Goal: Task Accomplishment & Management: Manage account settings

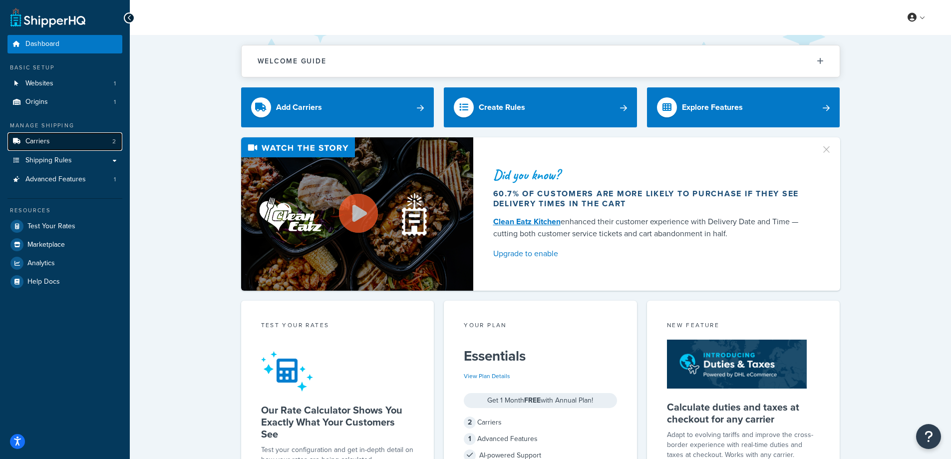
click at [56, 140] on link "Carriers 2" at bounding box center [64, 141] width 115 height 18
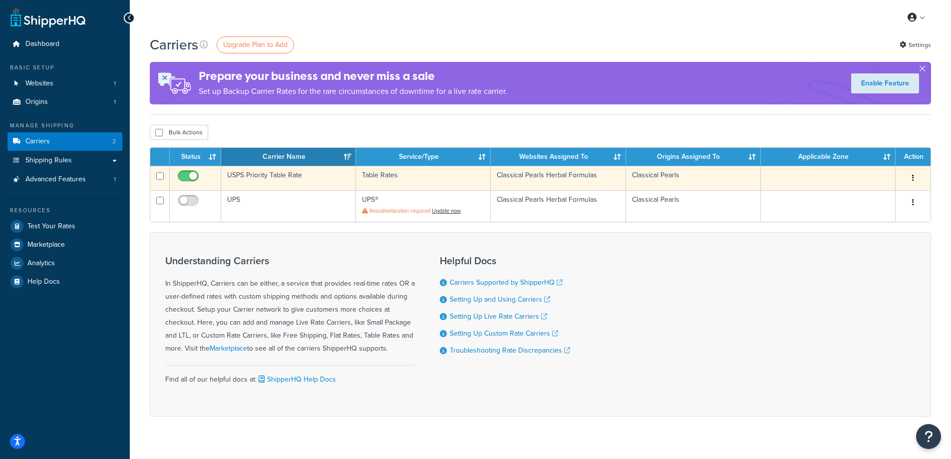
click at [913, 177] on icon "button" at bounding box center [913, 177] width 2 height 7
click at [861, 199] on link "Edit" at bounding box center [872, 198] width 79 height 20
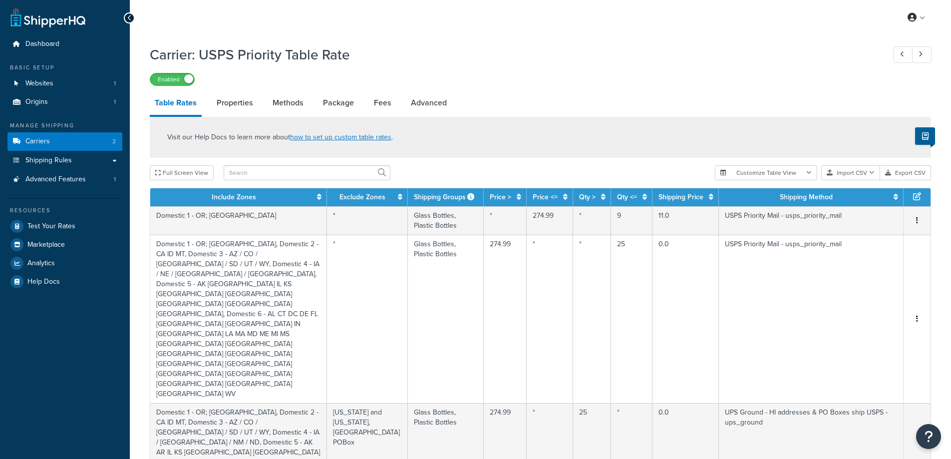
select select "25"
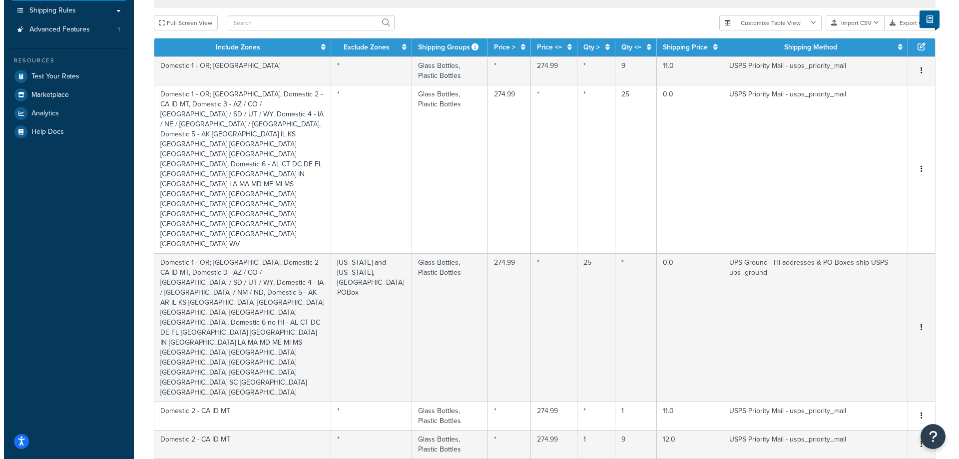
scroll to position [350, 0]
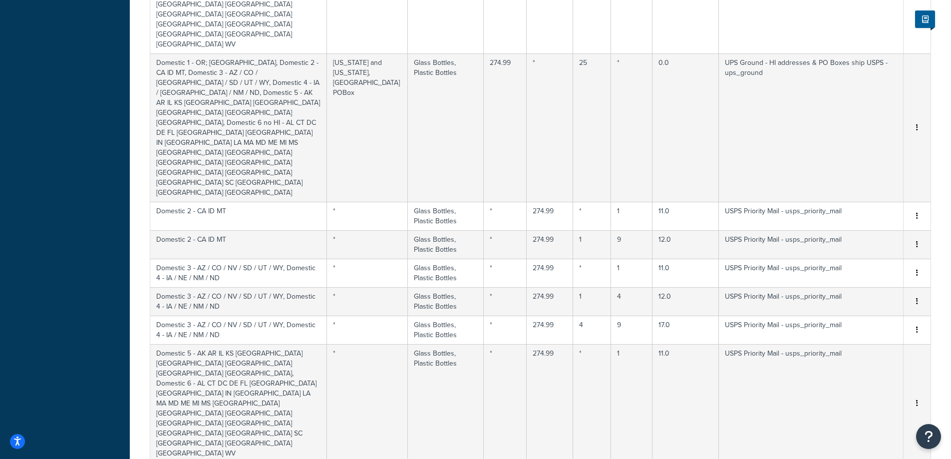
click at [852, 302] on div "Edit" at bounding box center [866, 305] width 71 height 20
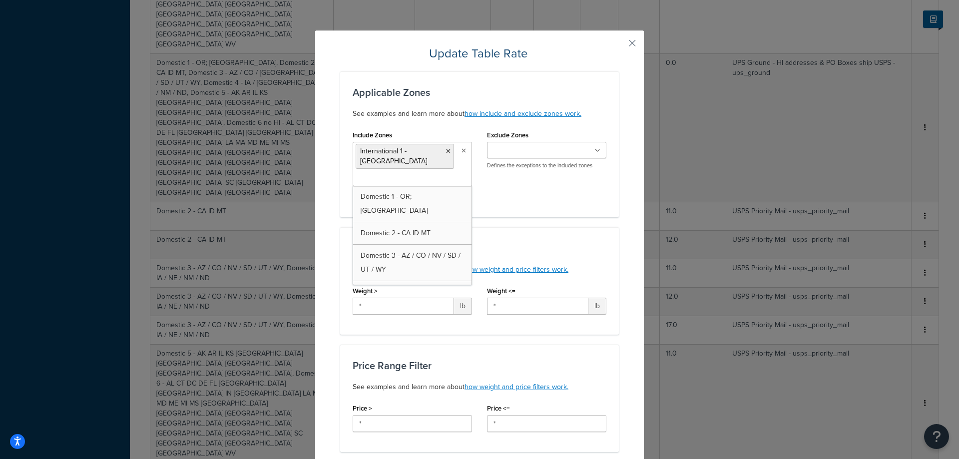
click at [461, 149] on icon at bounding box center [463, 151] width 4 height 6
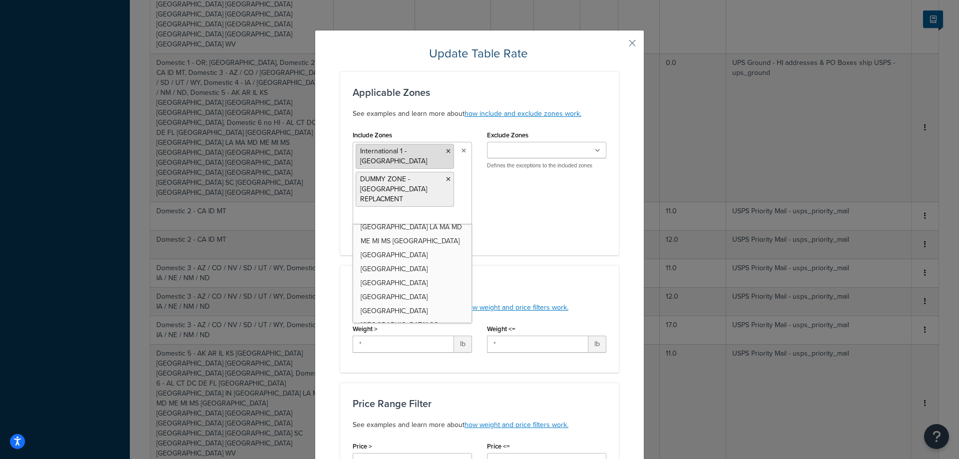
click at [446, 151] on icon at bounding box center [448, 151] width 4 height 6
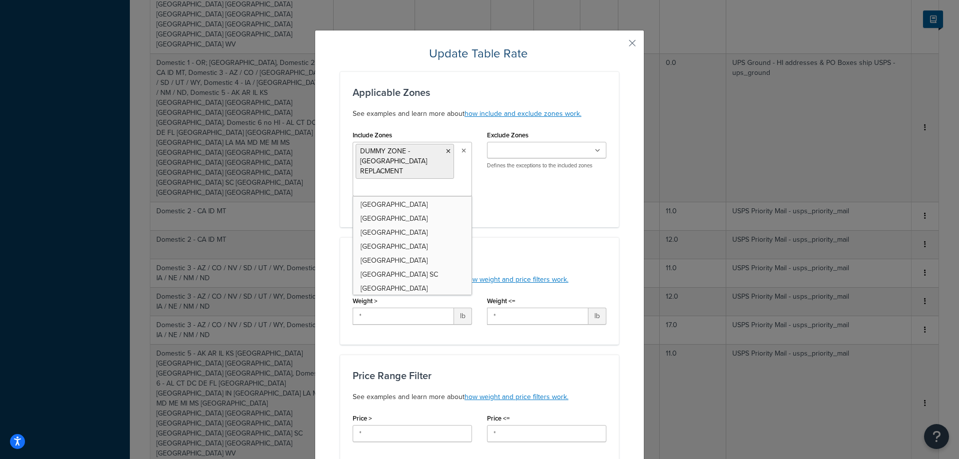
click at [590, 211] on div "Applicable Zones See examples and learn more about how include and exclude zone…" at bounding box center [479, 149] width 279 height 156
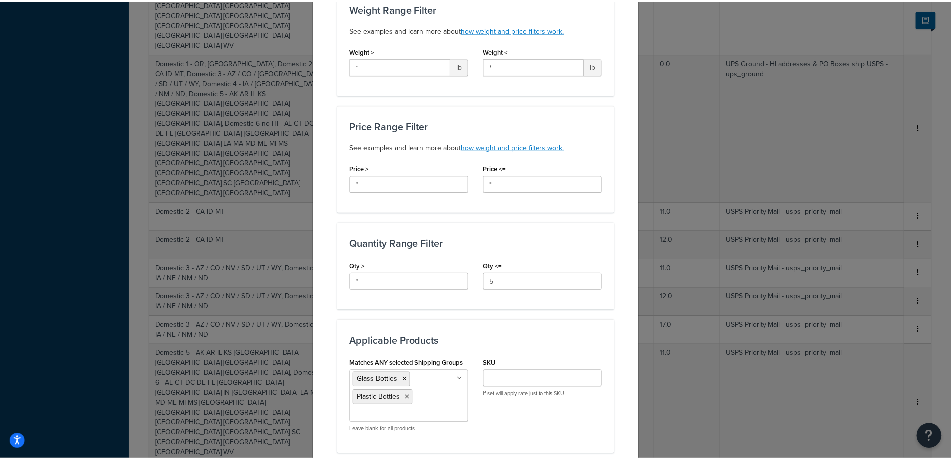
scroll to position [525, 0]
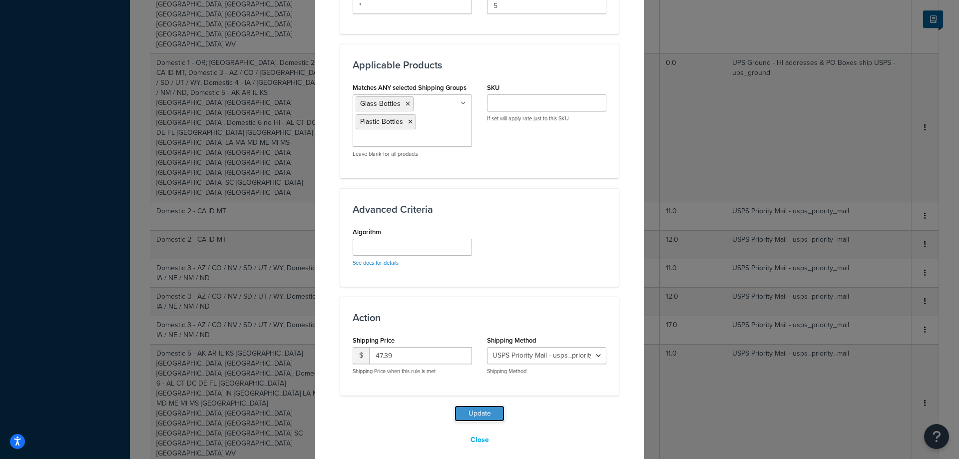
click at [494, 405] on button "Update" at bounding box center [479, 413] width 50 height 16
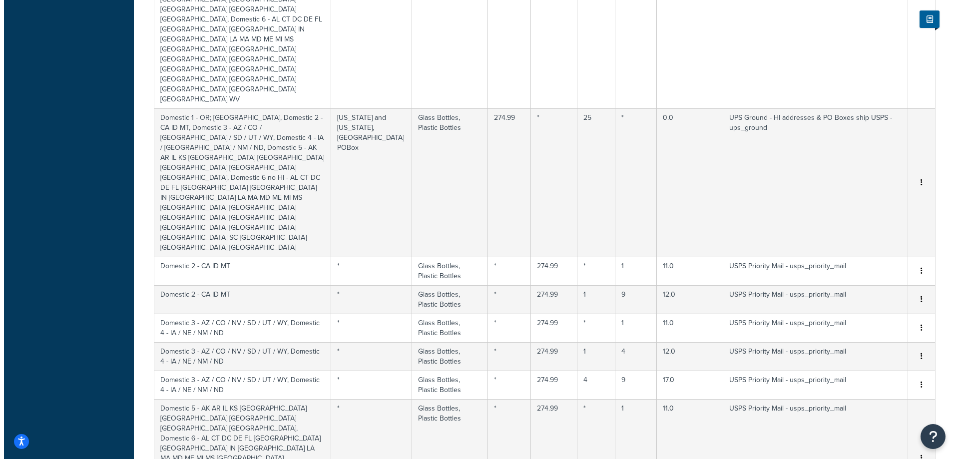
scroll to position [499, 0]
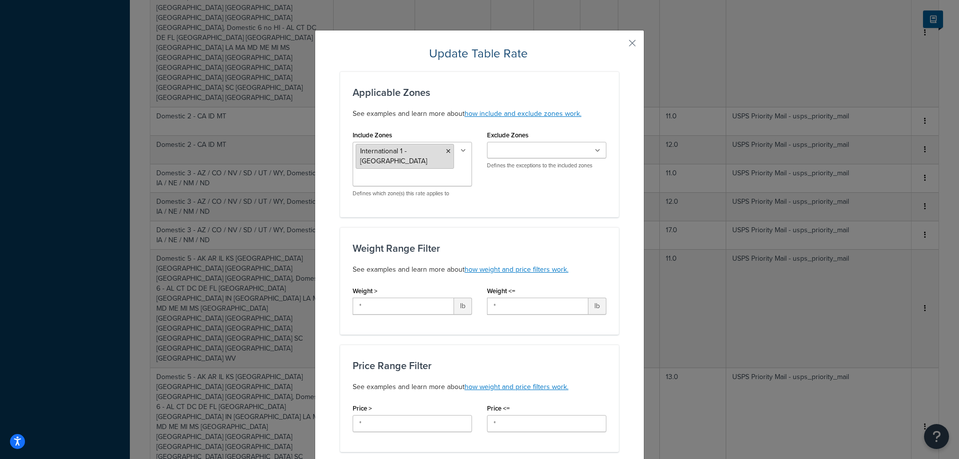
click at [446, 152] on icon at bounding box center [448, 151] width 4 height 6
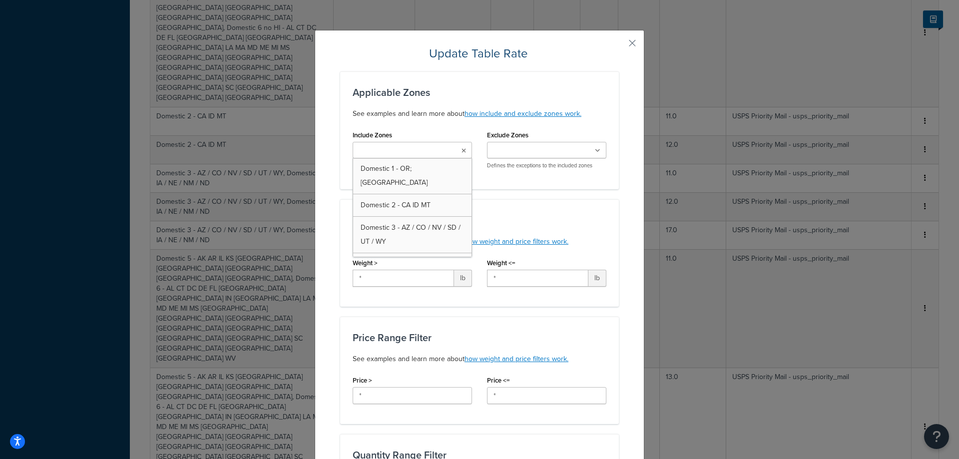
click at [461, 150] on icon at bounding box center [463, 151] width 4 height 6
click at [460, 150] on icon at bounding box center [462, 151] width 5 height 6
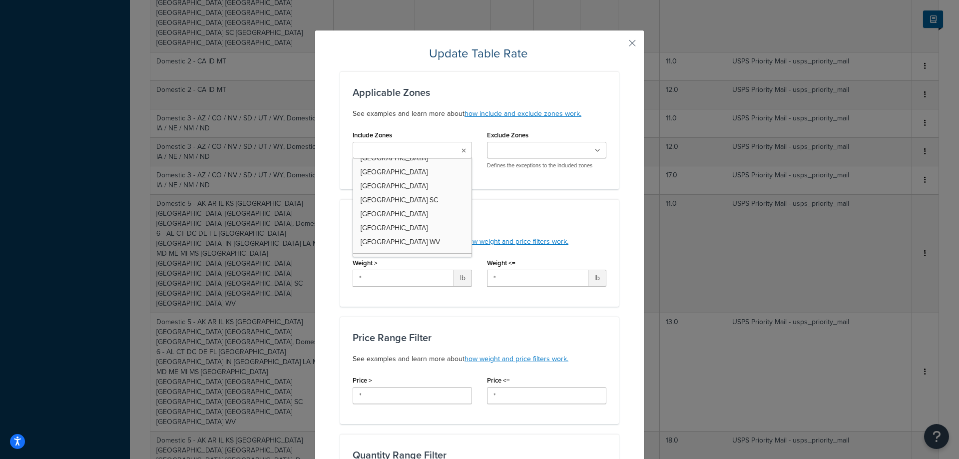
scroll to position [296, 0]
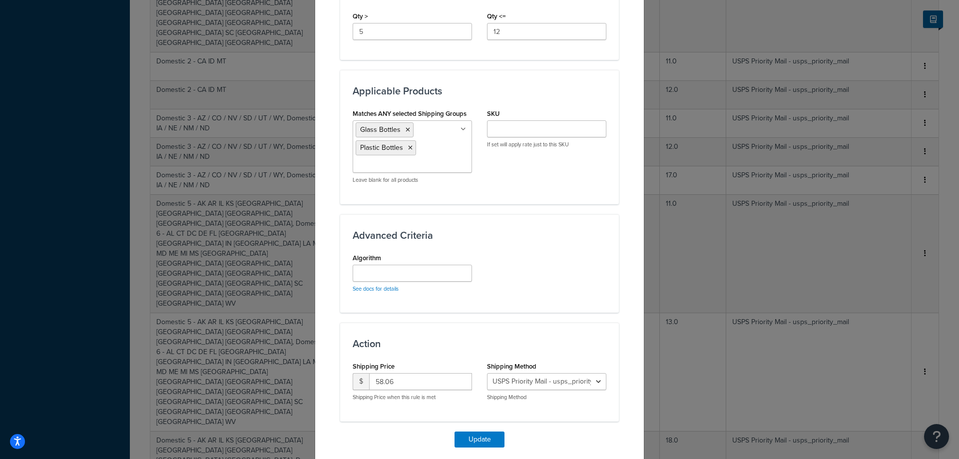
scroll to position [525, 0]
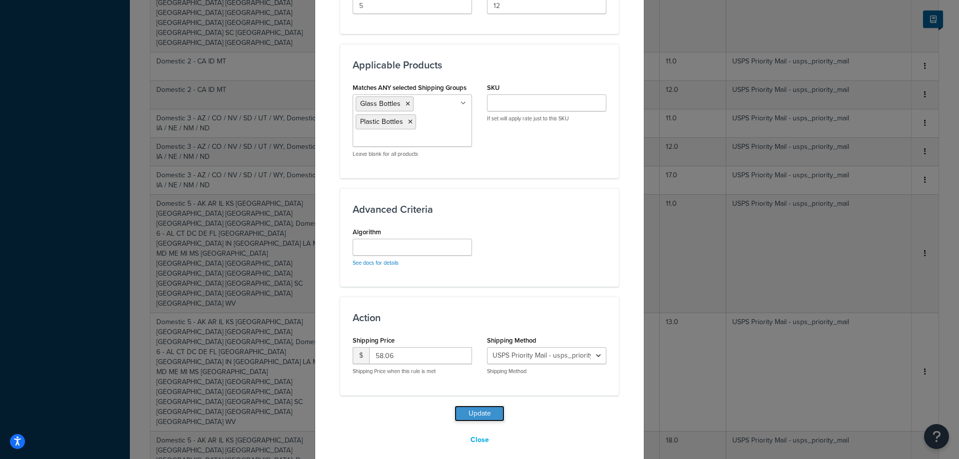
click at [481, 405] on button "Update" at bounding box center [479, 413] width 50 height 16
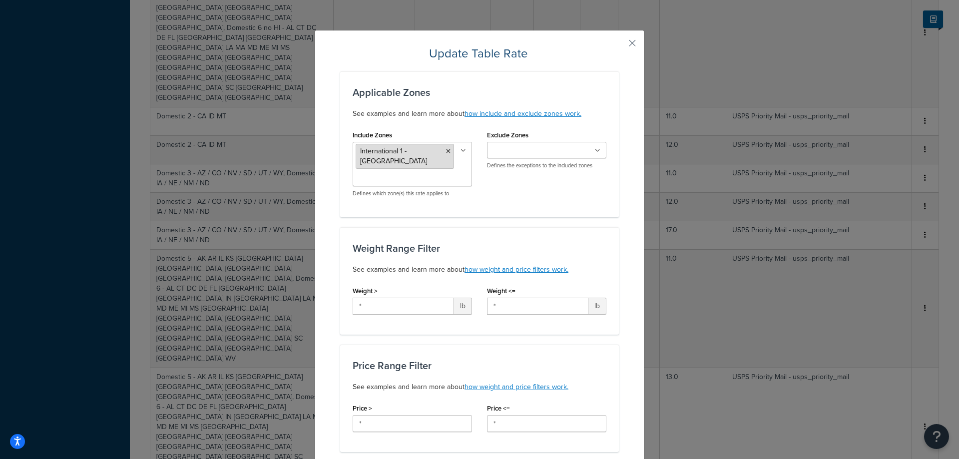
click at [446, 151] on icon at bounding box center [448, 151] width 4 height 6
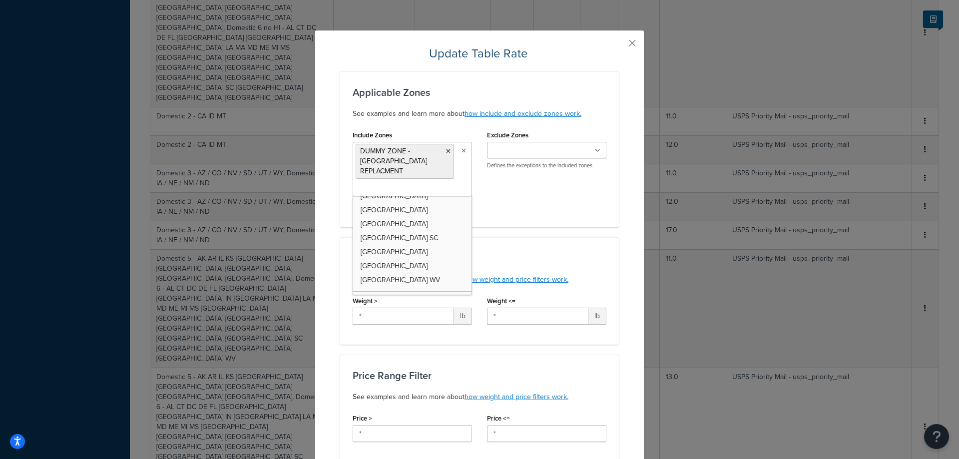
scroll to position [296, 0]
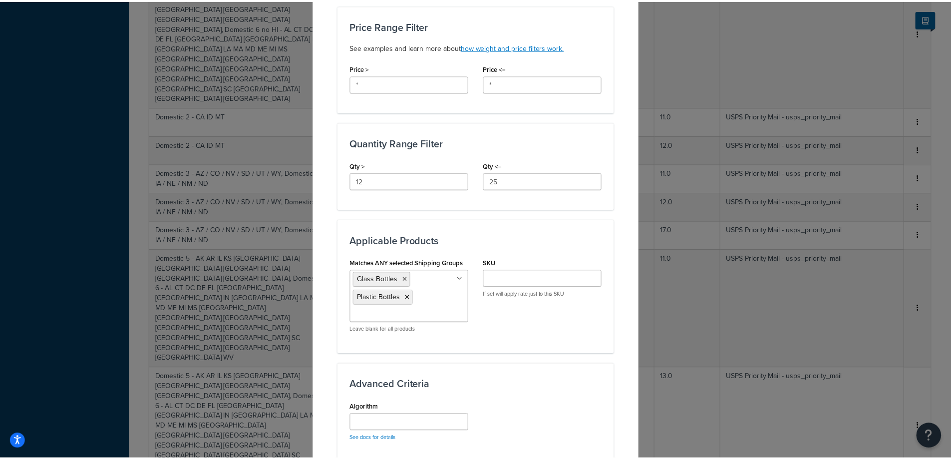
scroll to position [525, 0]
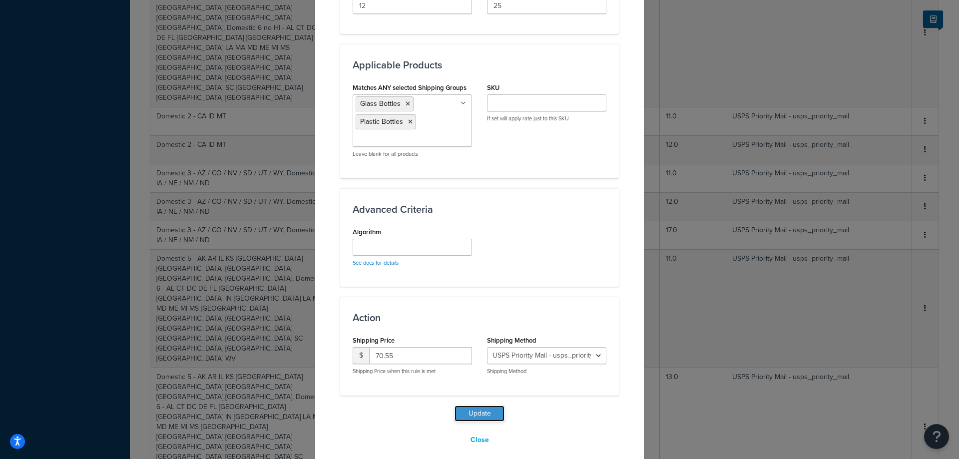
click at [486, 408] on button "Update" at bounding box center [479, 413] width 50 height 16
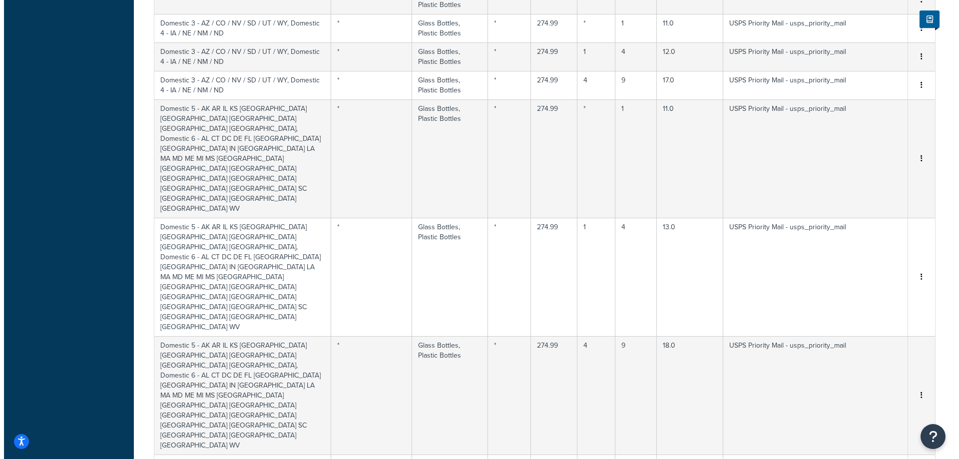
scroll to position [749, 0]
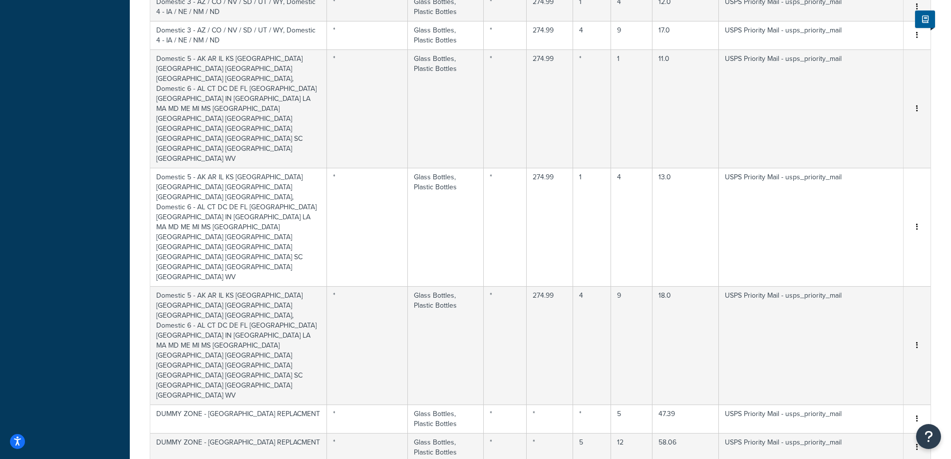
select select "55515"
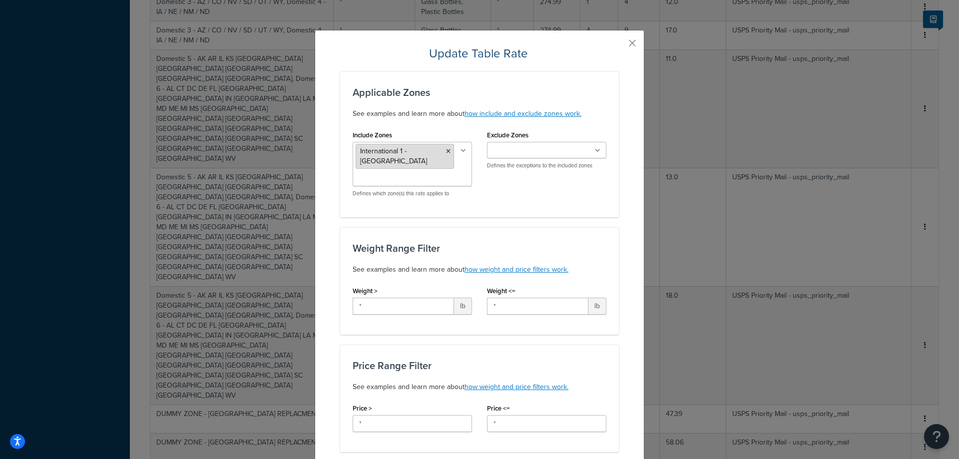
click at [446, 151] on icon at bounding box center [448, 151] width 4 height 6
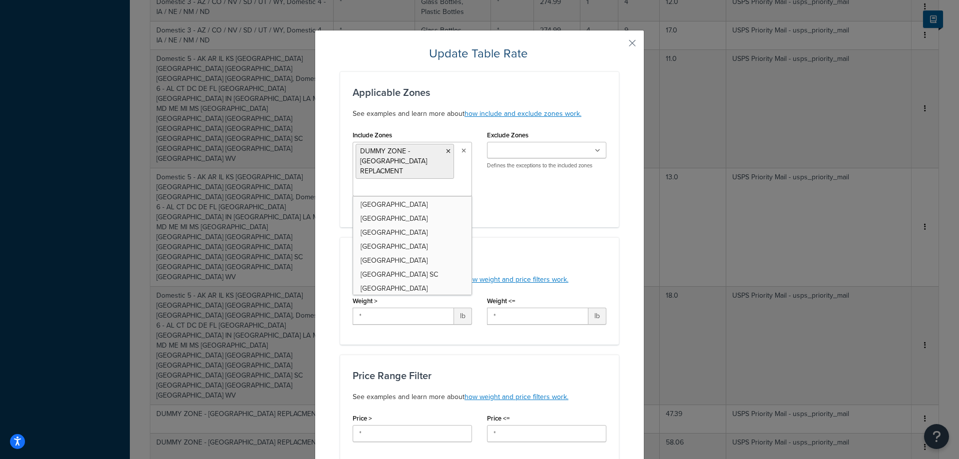
scroll to position [300, 0]
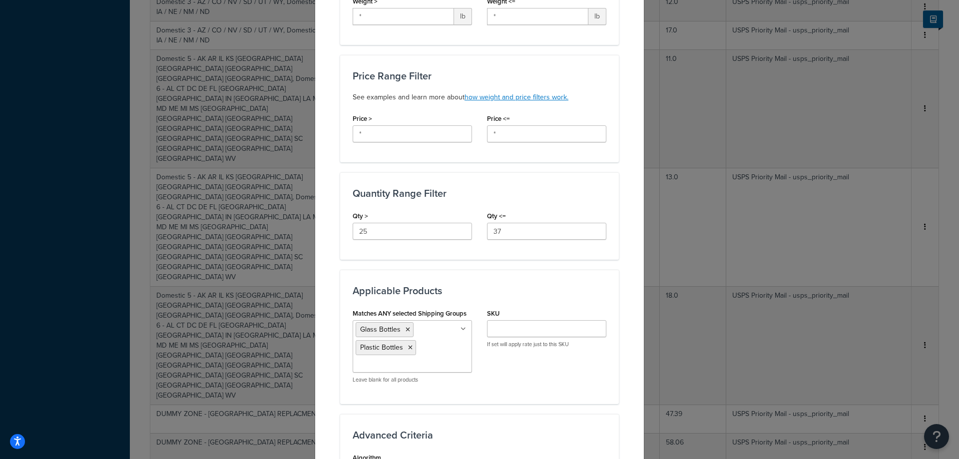
click at [548, 374] on div "Matches ANY selected Shipping Groups Glass Bottles Plastic Bottles Large Medium…" at bounding box center [479, 348] width 269 height 85
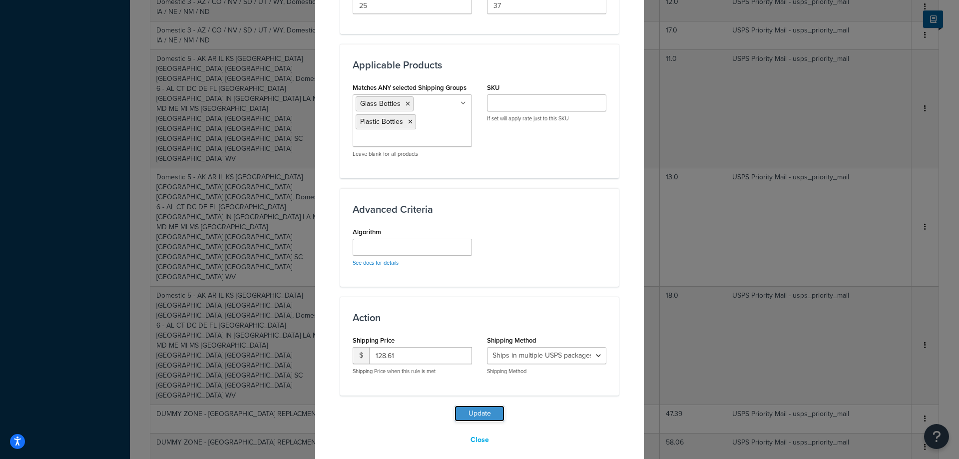
click at [482, 405] on button "Update" at bounding box center [479, 413] width 50 height 16
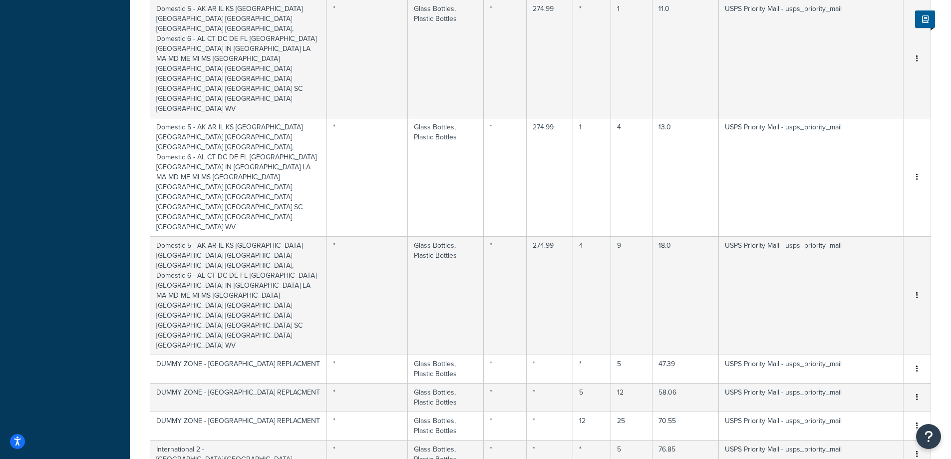
select select "55515"
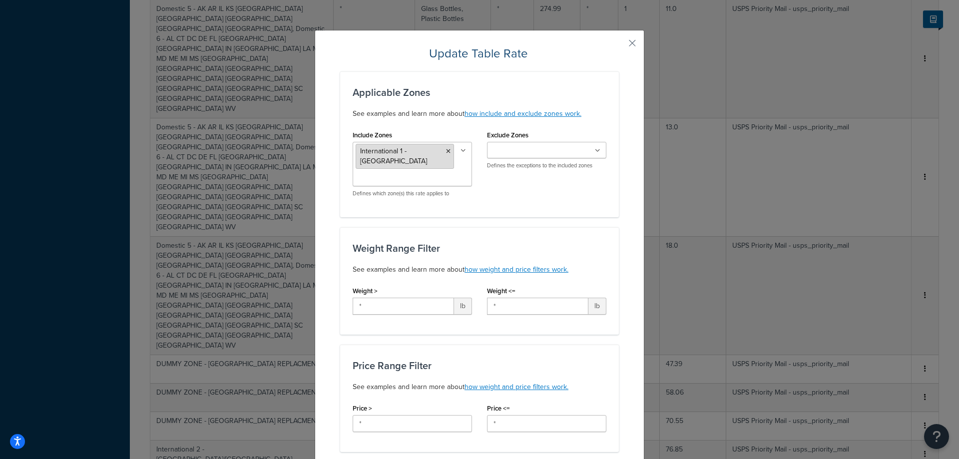
click at [446, 150] on icon at bounding box center [448, 151] width 4 height 6
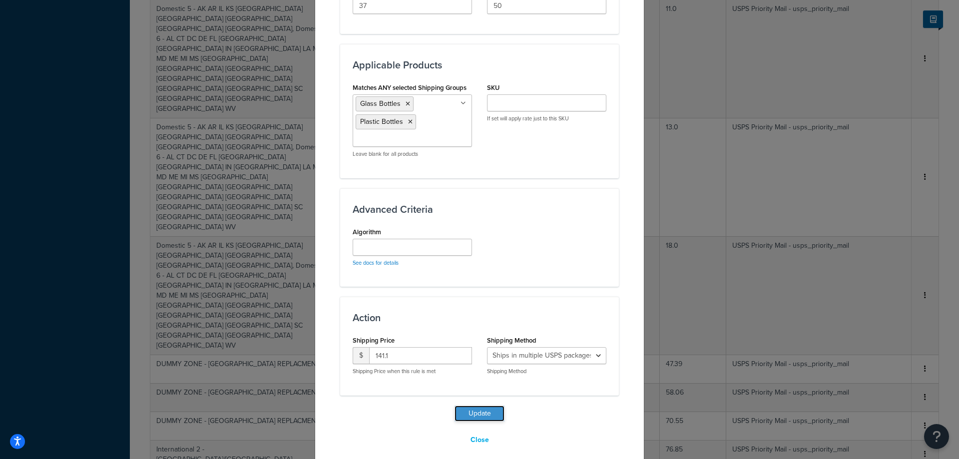
click at [497, 405] on button "Update" at bounding box center [479, 413] width 50 height 16
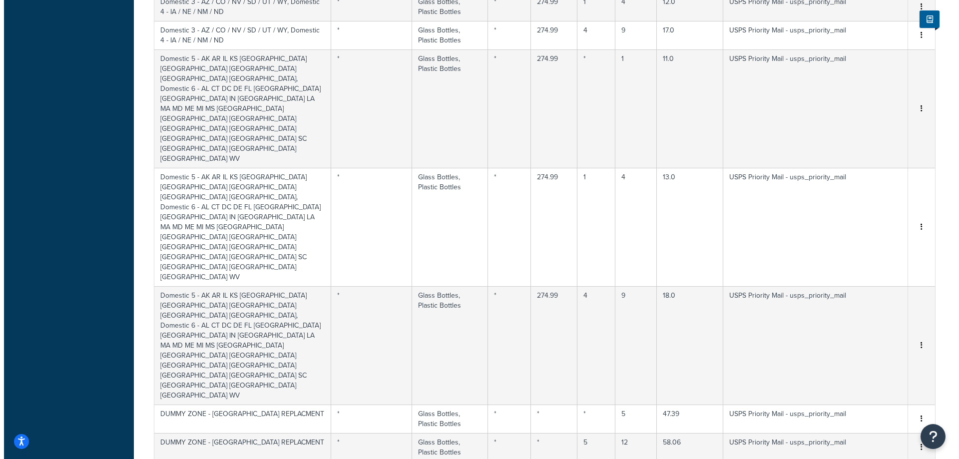
scroll to position [845, 0]
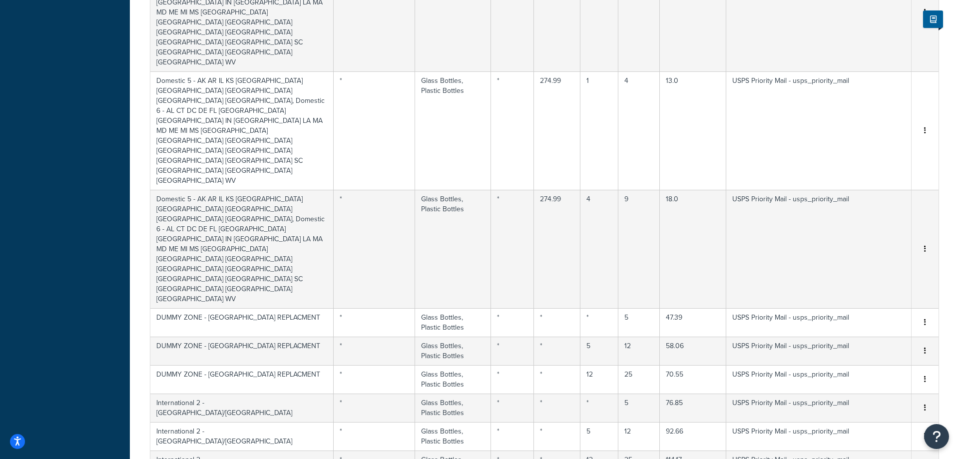
select select "55515"
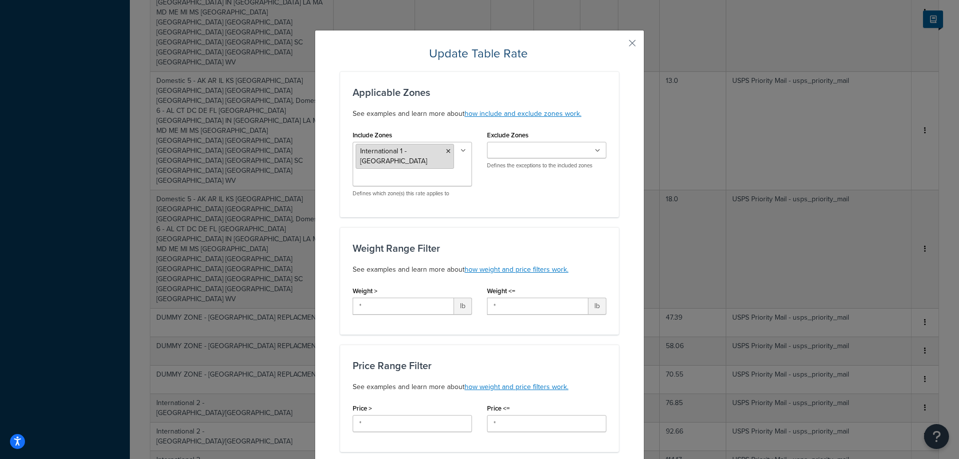
click at [446, 150] on icon at bounding box center [448, 151] width 4 height 6
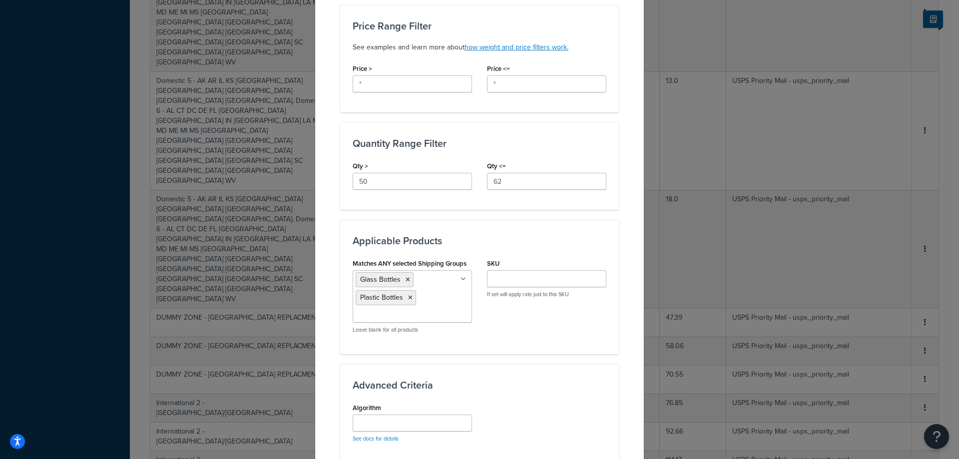
scroll to position [525, 0]
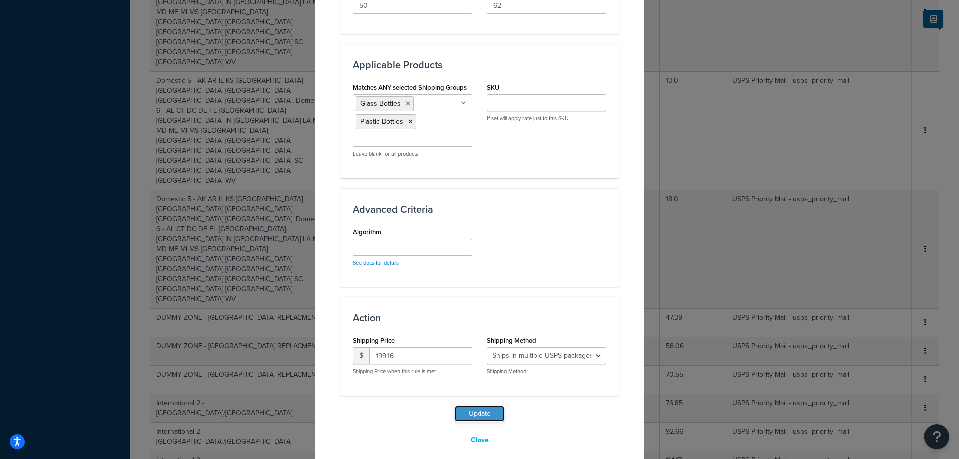
click at [494, 405] on button "Update" at bounding box center [479, 413] width 50 height 16
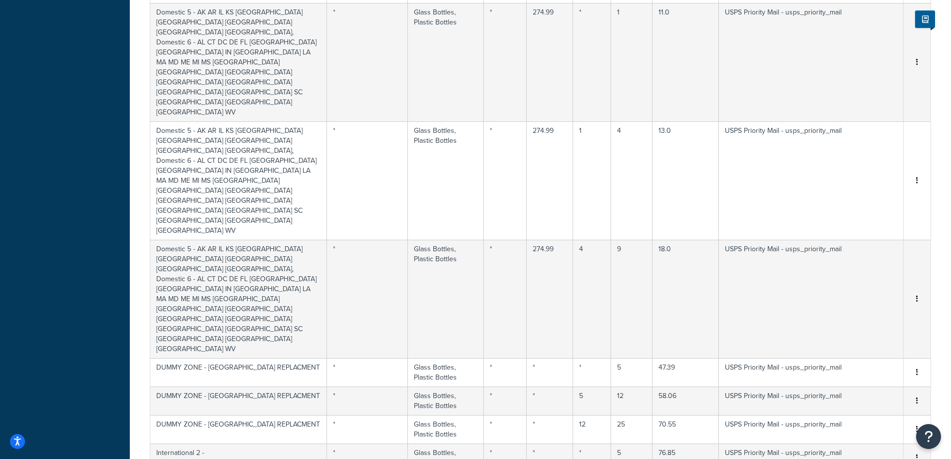
select select "55515"
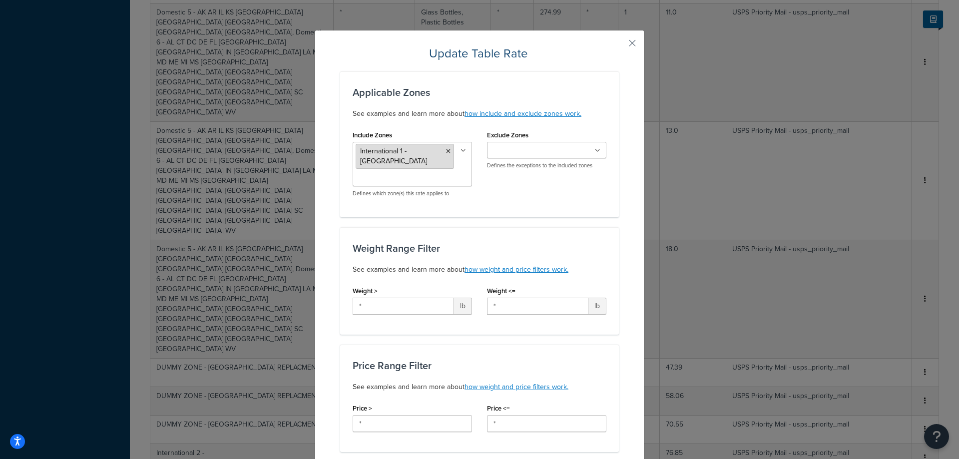
click at [446, 150] on icon at bounding box center [448, 151] width 4 height 6
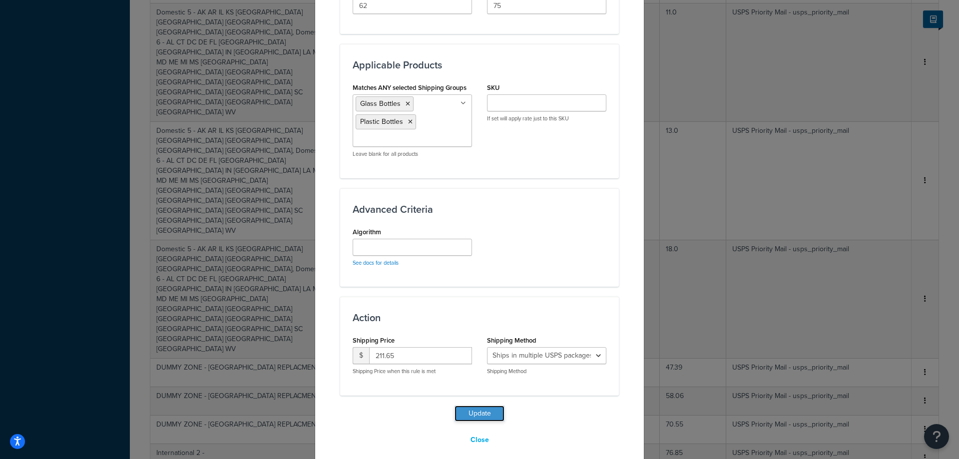
click at [496, 405] on button "Update" at bounding box center [479, 413] width 50 height 16
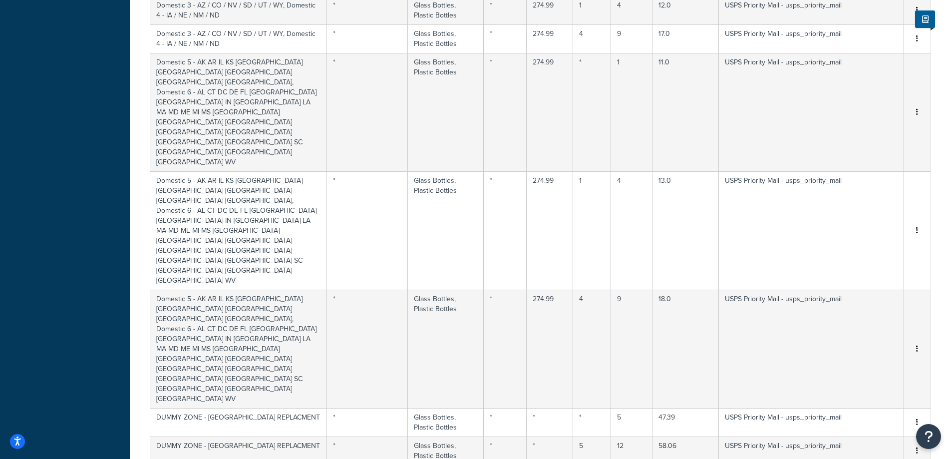
scroll to position [910, 0]
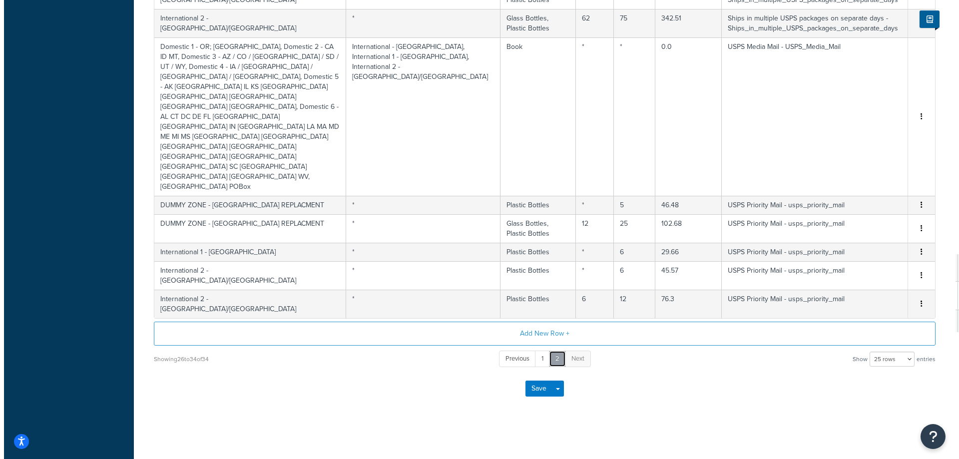
scroll to position [340, 0]
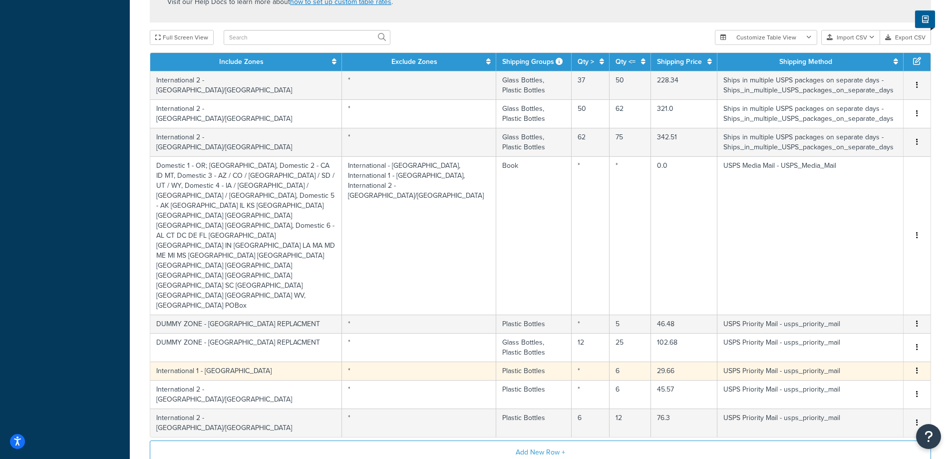
click at [240, 362] on td "International 1 - Canada" at bounding box center [246, 371] width 192 height 18
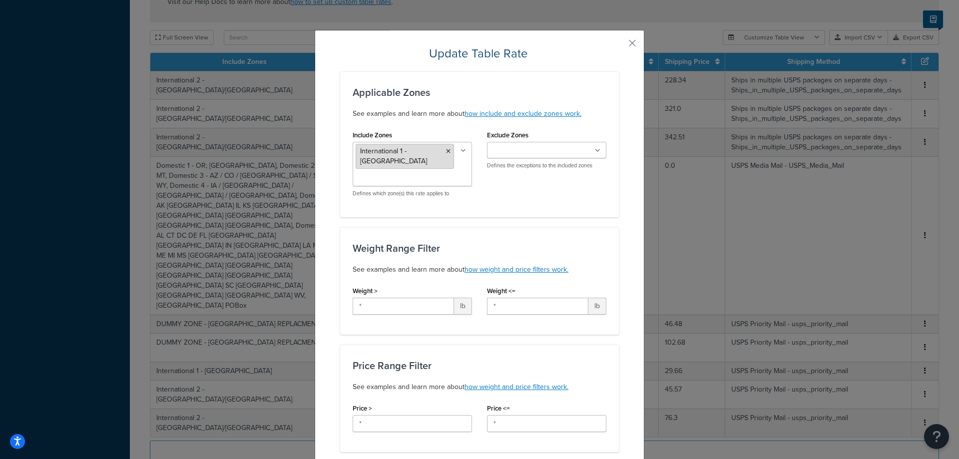
click at [446, 150] on icon at bounding box center [448, 151] width 4 height 6
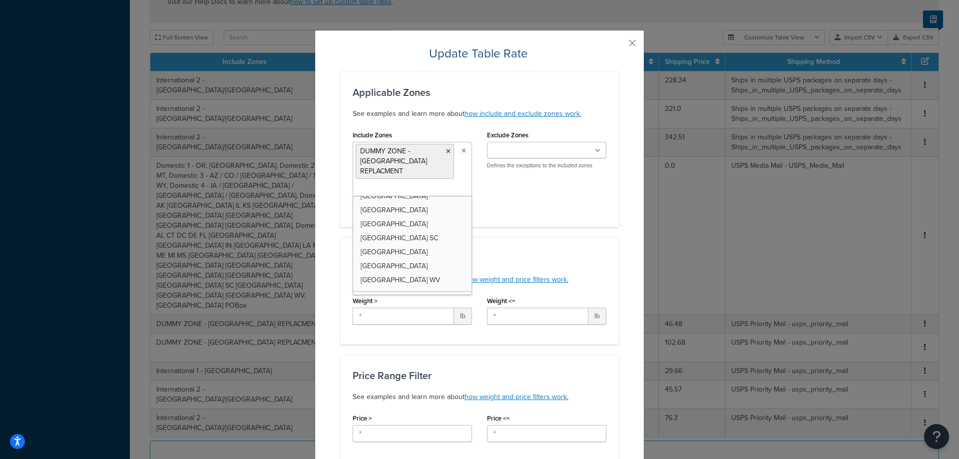
scroll to position [296, 0]
click at [526, 253] on h3 "Weight Range Filter" at bounding box center [480, 258] width 254 height 11
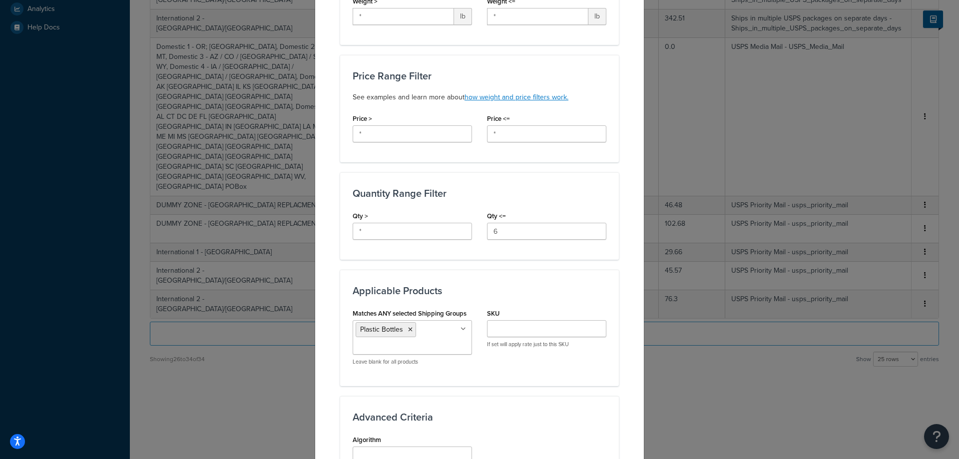
scroll to position [507, 0]
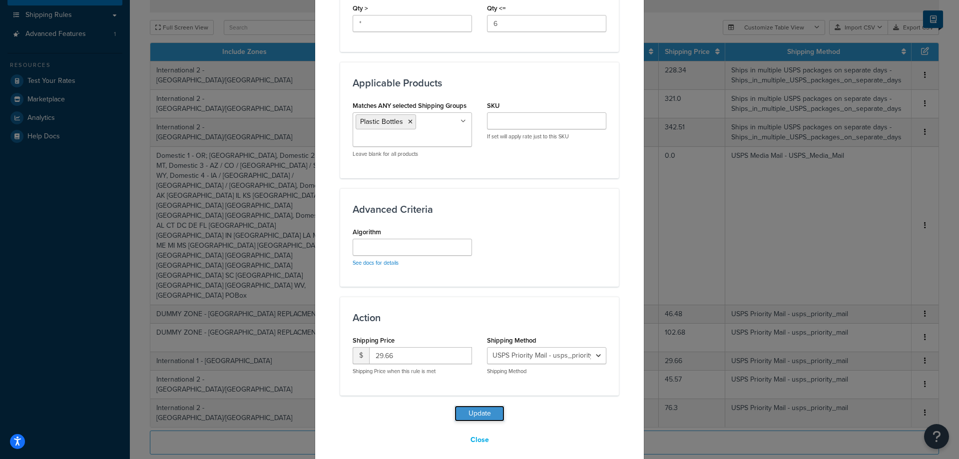
click at [495, 405] on button "Update" at bounding box center [479, 413] width 50 height 16
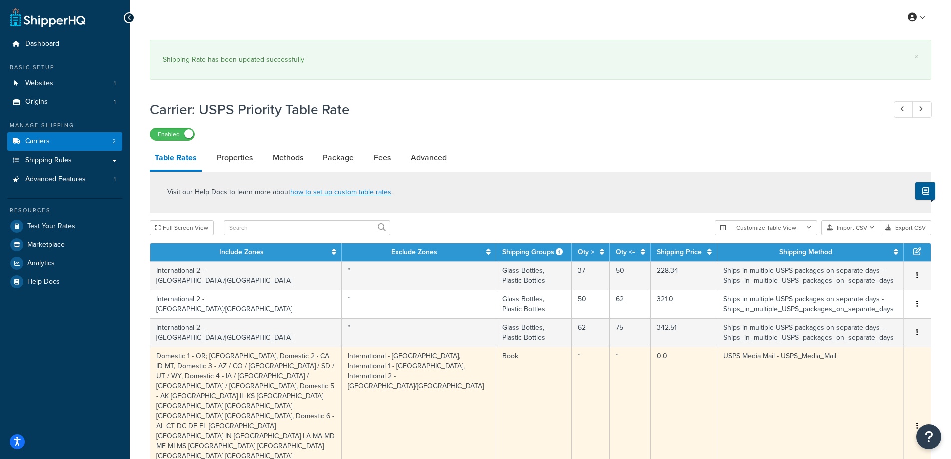
scroll to position [190, 0]
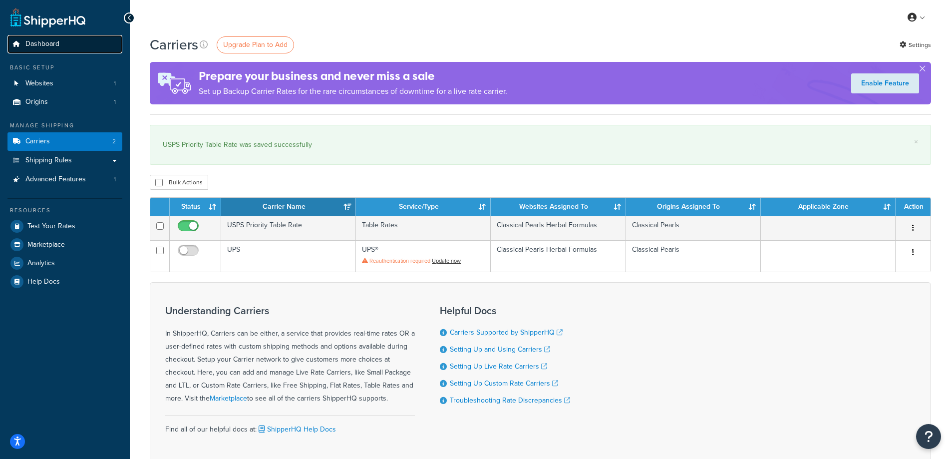
click at [39, 50] on link "Dashboard" at bounding box center [64, 44] width 115 height 18
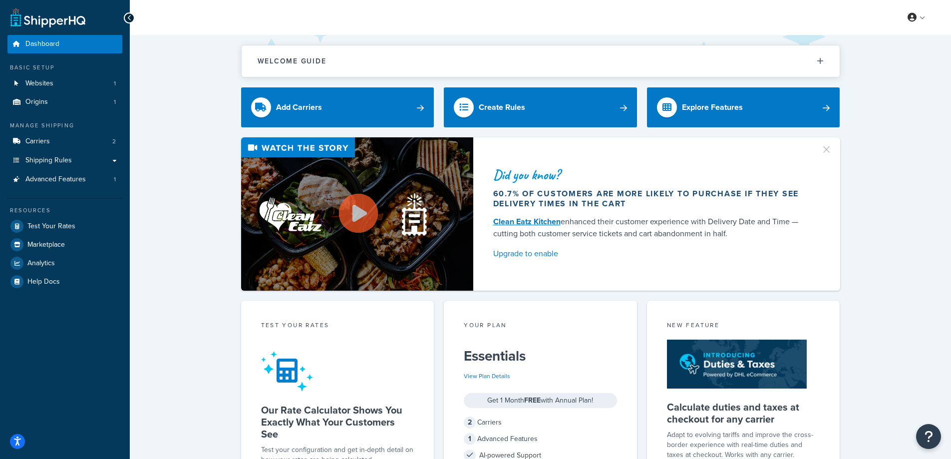
click at [131, 17] on icon at bounding box center [129, 17] width 4 height 7
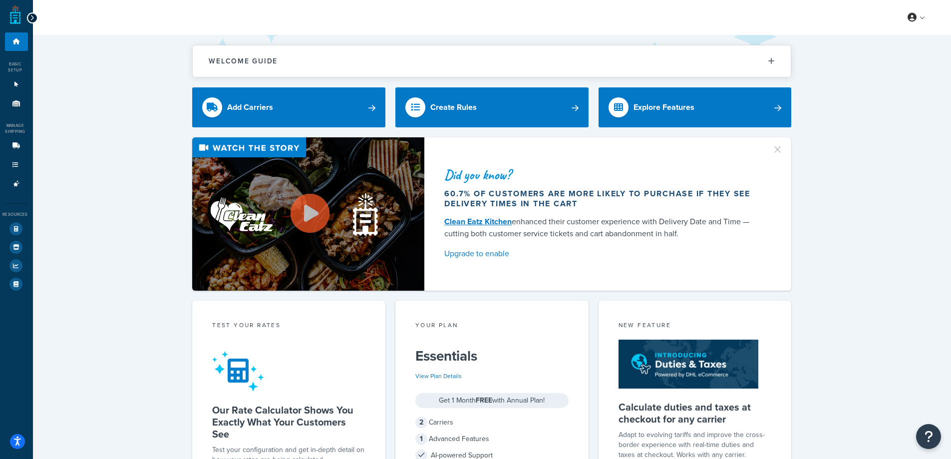
click at [30, 18] on icon at bounding box center [32, 17] width 4 height 7
